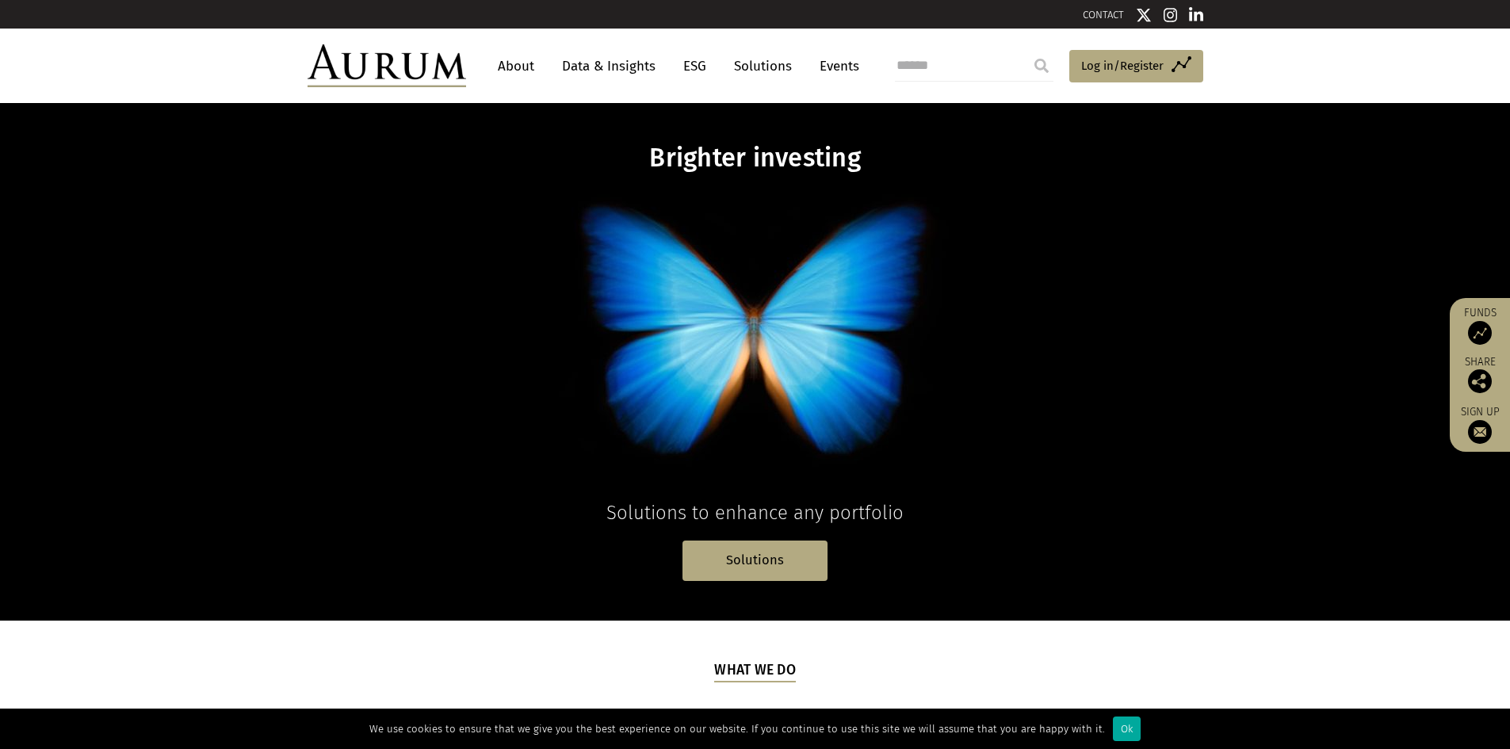
click at [507, 66] on link "About" at bounding box center [516, 66] width 52 height 29
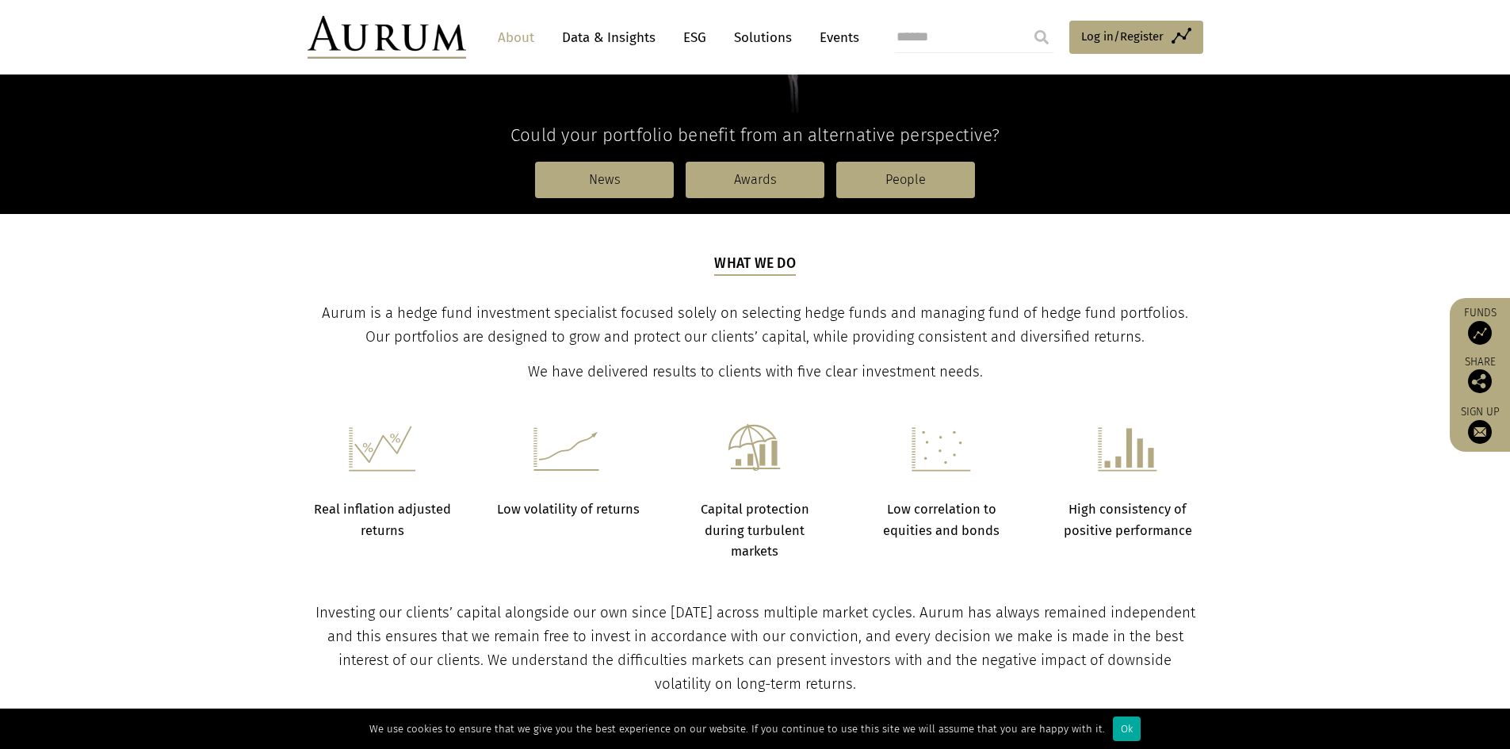
scroll to position [396, 0]
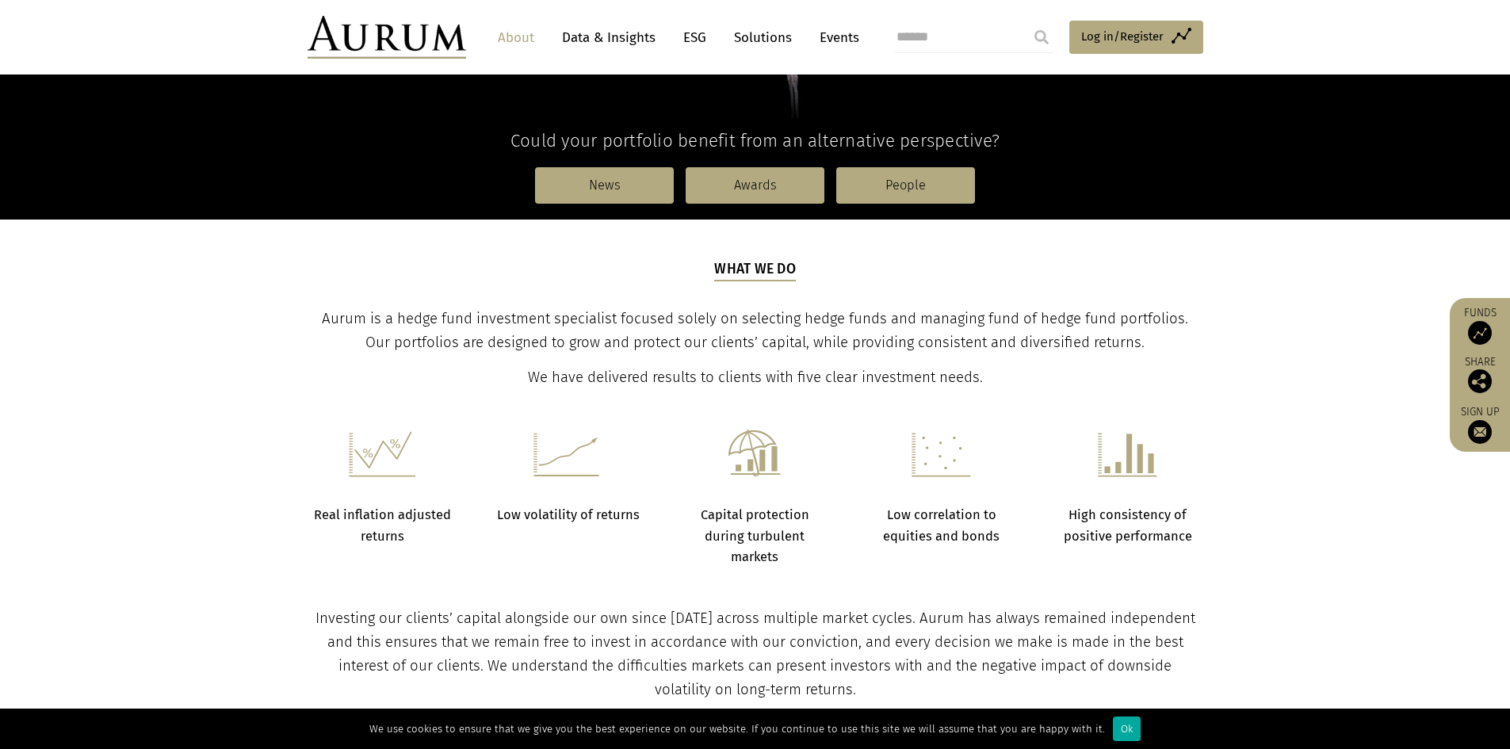
click at [425, 47] on img at bounding box center [387, 37] width 159 height 43
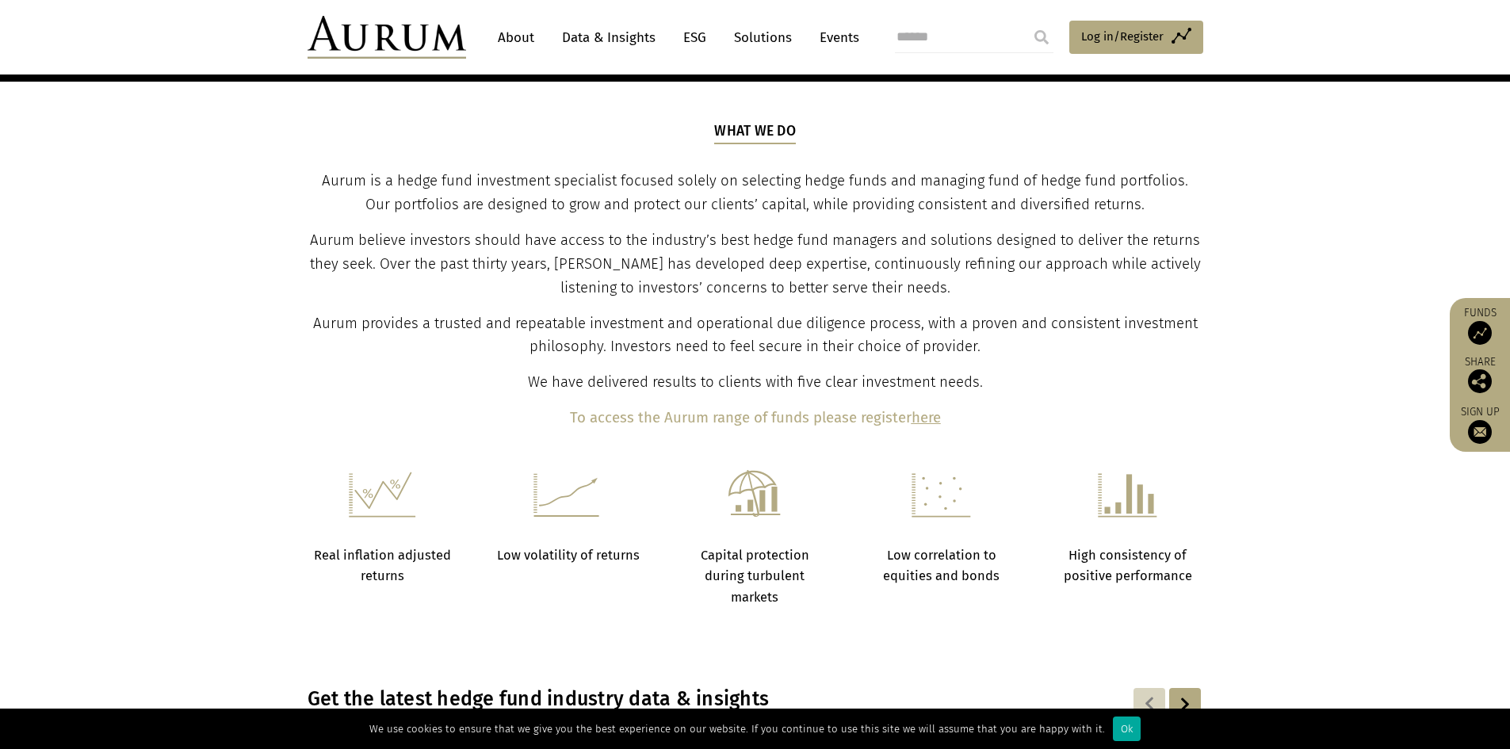
scroll to position [396, 0]
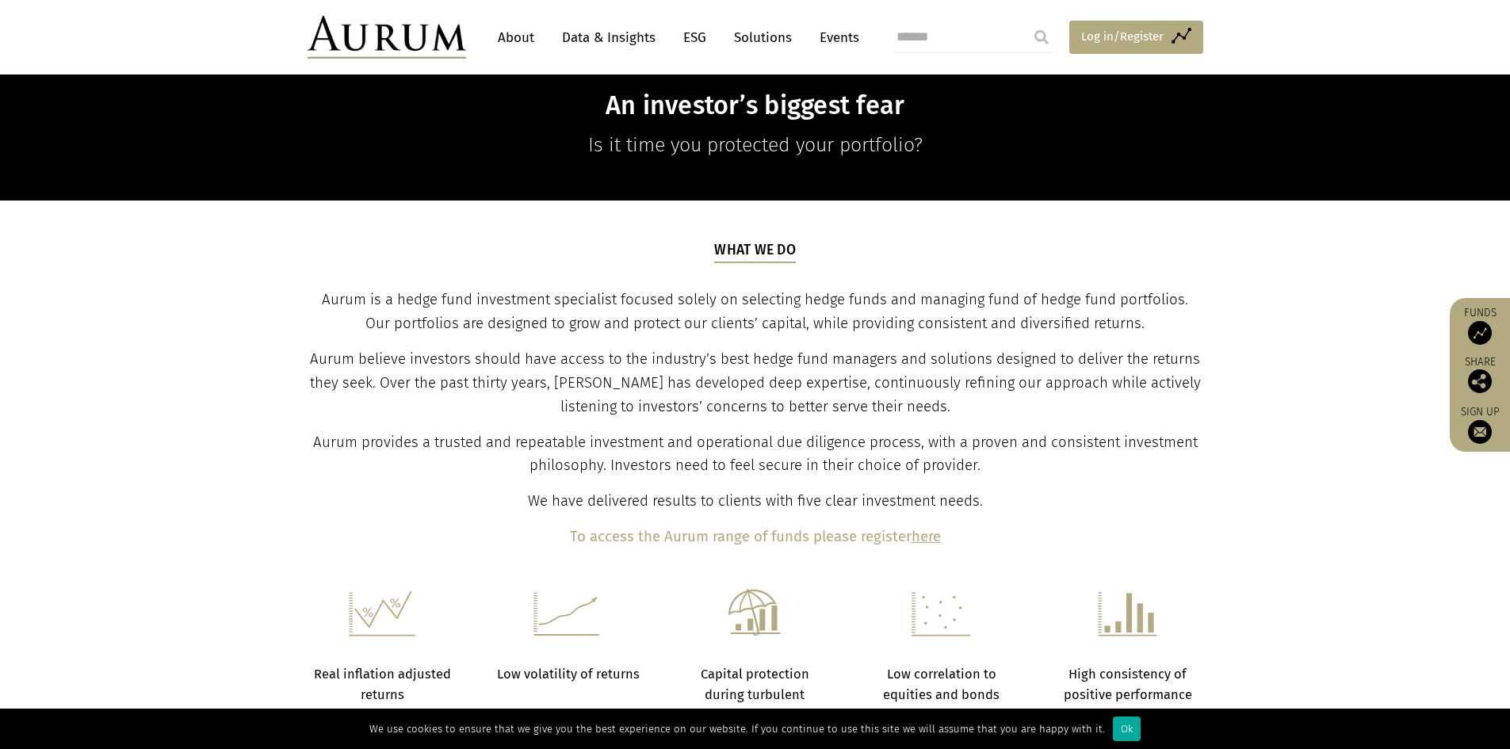
click at [1102, 35] on span "Log in/Register" at bounding box center [1122, 36] width 82 height 19
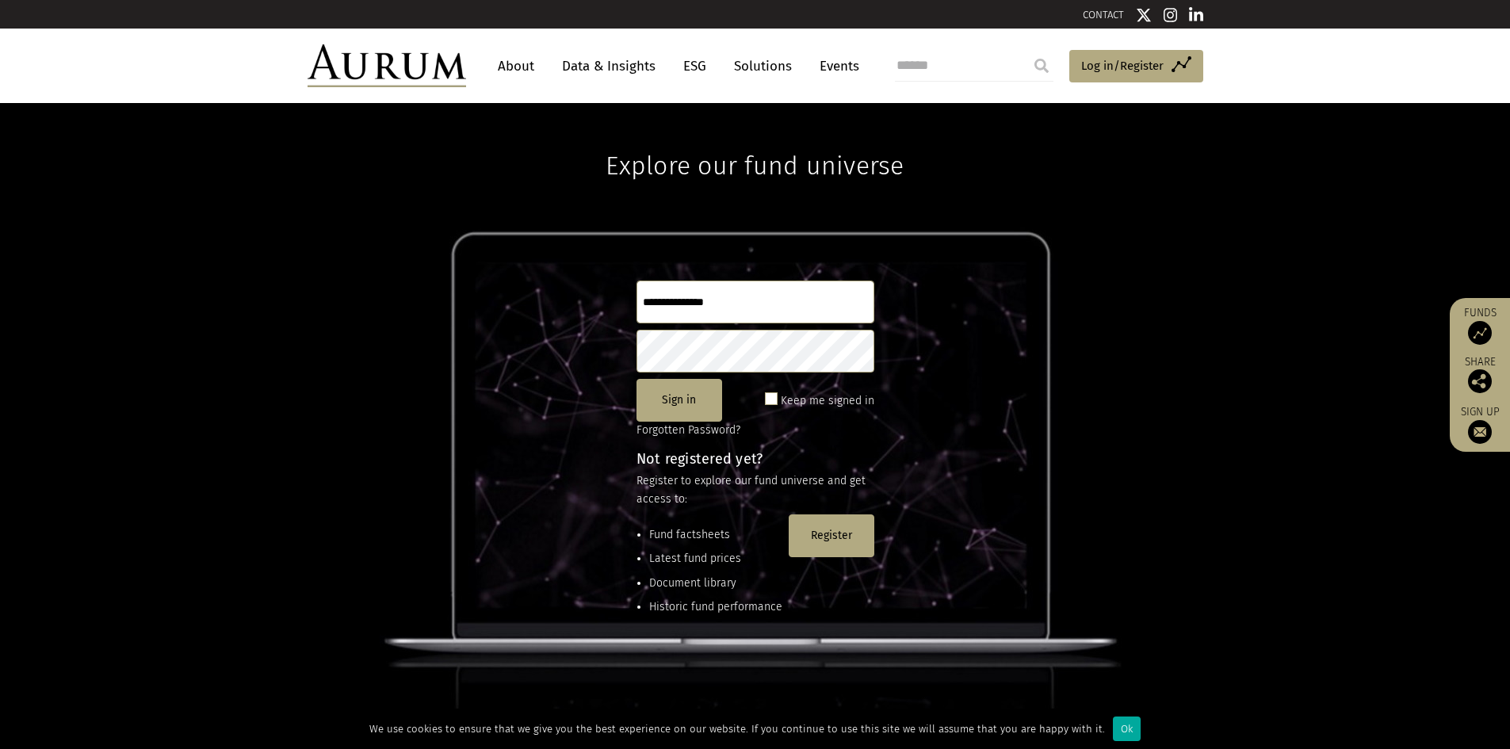
click at [741, 303] on input "text" at bounding box center [756, 302] width 238 height 43
type input "**********"
click at [690, 386] on button "Sign in" at bounding box center [680, 400] width 86 height 43
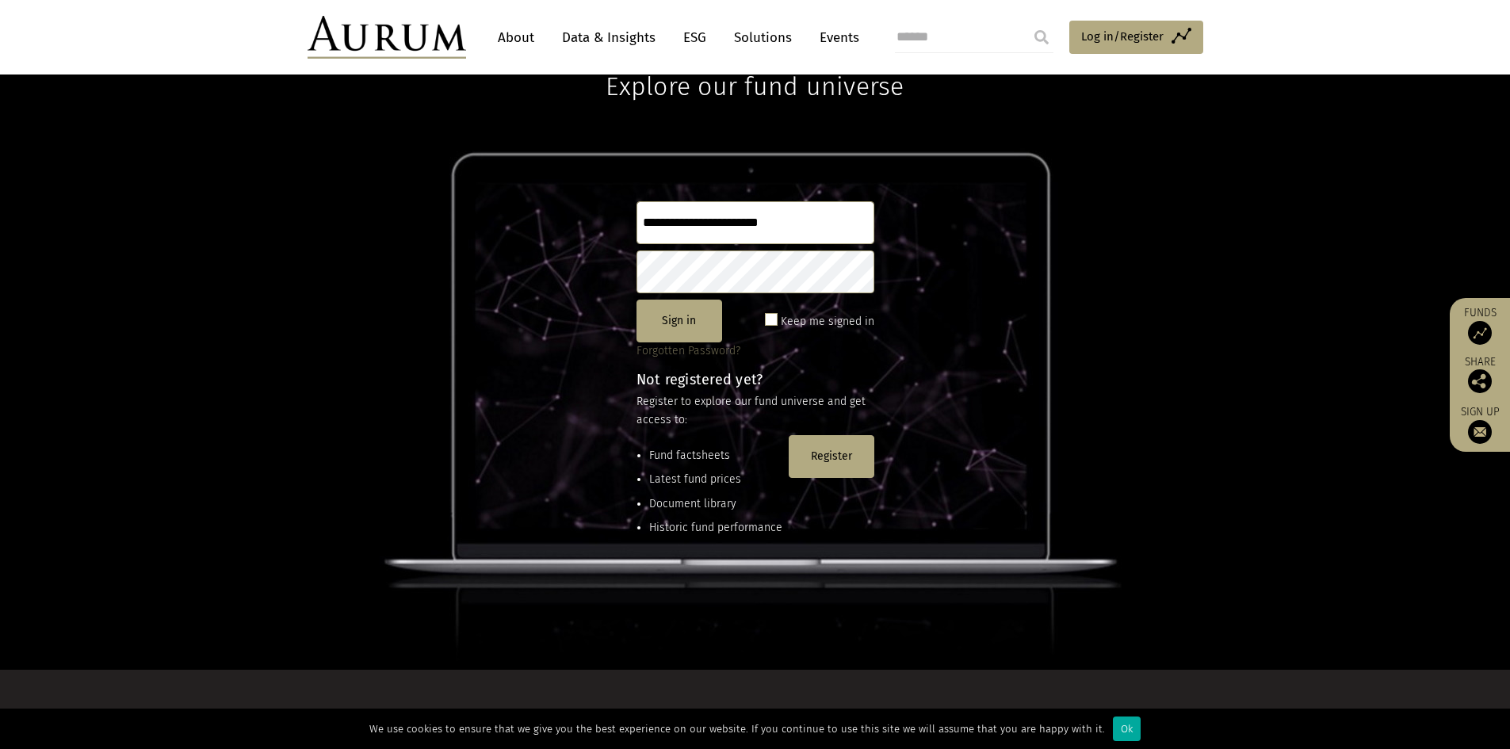
click at [711, 348] on link "Forgotten Password?" at bounding box center [689, 350] width 104 height 13
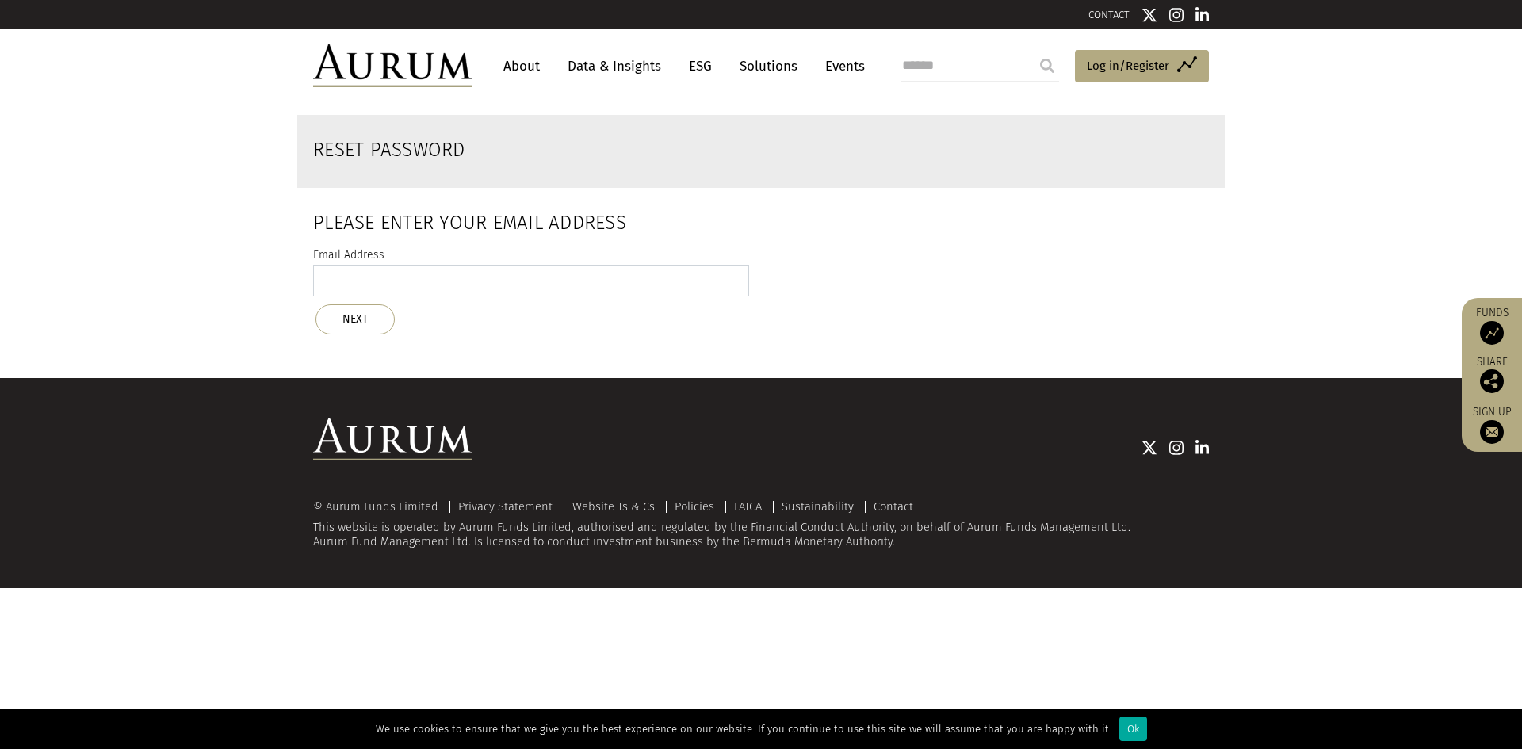
click at [483, 285] on input "email" at bounding box center [531, 281] width 436 height 32
type input "**********"
click at [350, 322] on button "NEXT" at bounding box center [355, 319] width 79 height 30
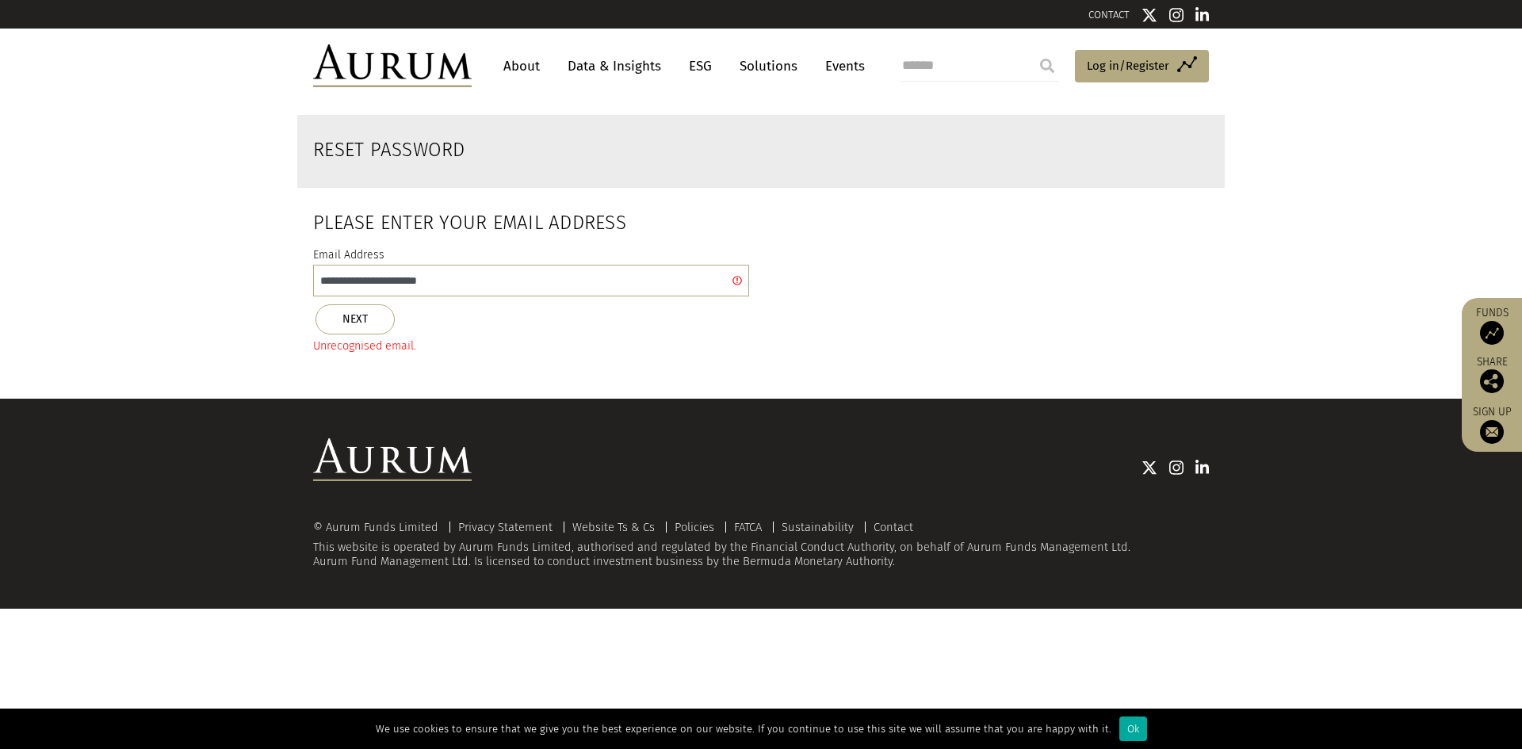
click at [1109, 12] on link "CONTACT" at bounding box center [1109, 15] width 41 height 12
